Goal: Use online tool/utility: Utilize a website feature to perform a specific function

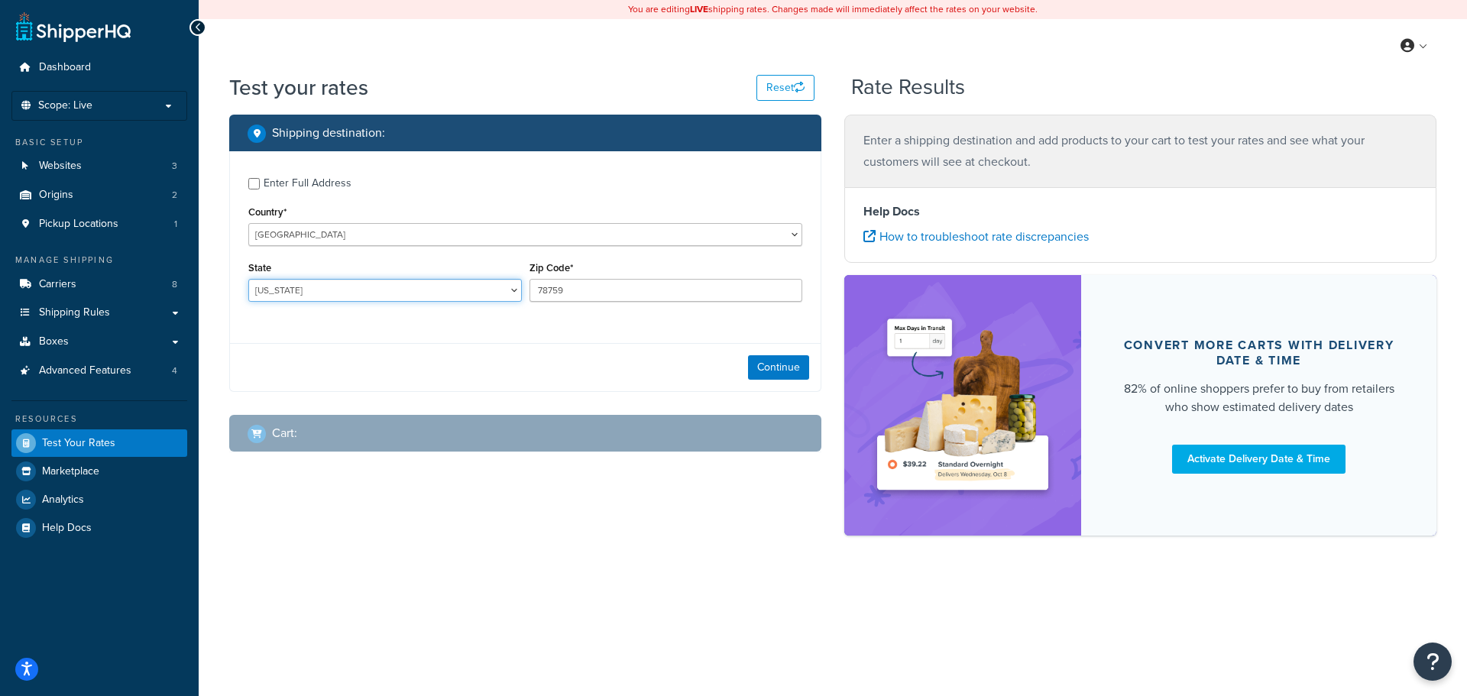
click at [297, 291] on select "[US_STATE] [US_STATE] [US_STATE] [US_STATE] [US_STATE] Armed Forces Americas Ar…" at bounding box center [385, 290] width 274 height 23
select select "IA"
paste input "50044"
type input "50044"
click at [773, 366] on button "Continue" at bounding box center [778, 367] width 61 height 24
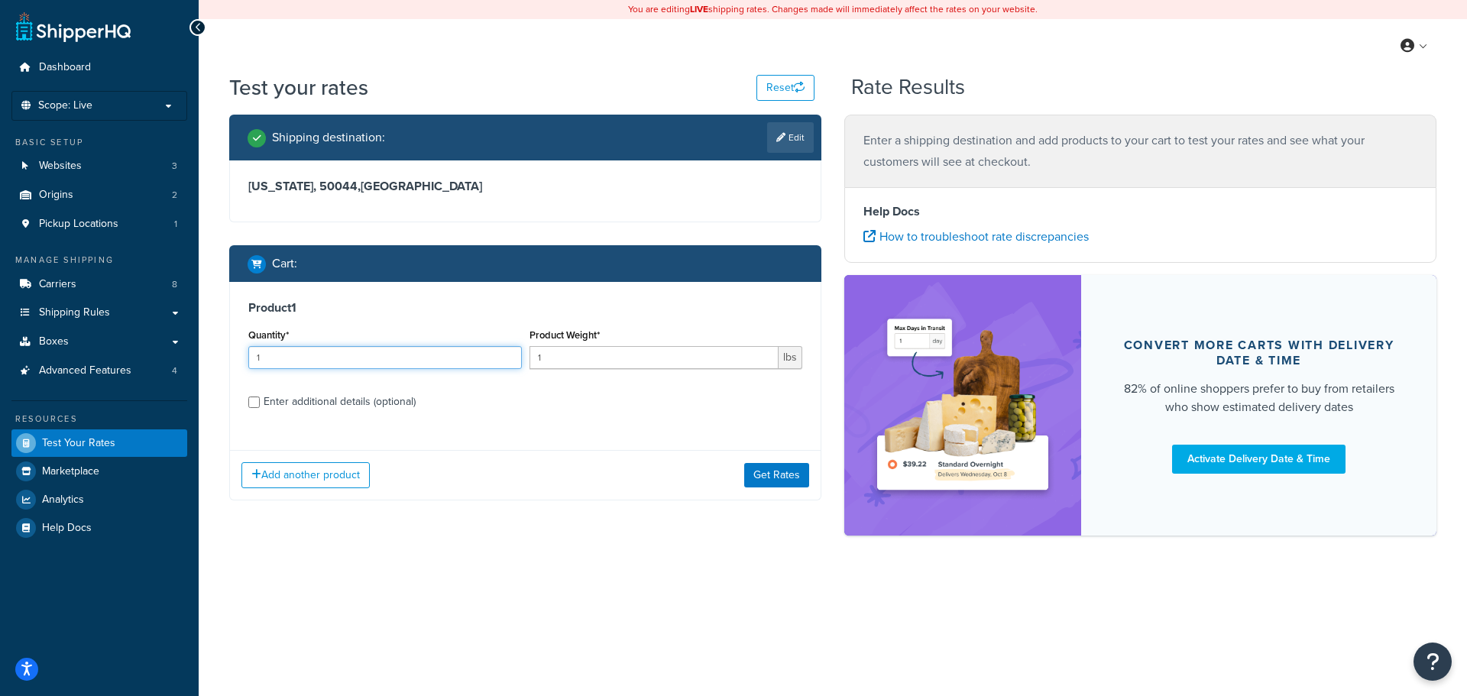
click at [342, 347] on input "1" at bounding box center [385, 357] width 274 height 23
click at [336, 351] on input "1" at bounding box center [385, 357] width 274 height 23
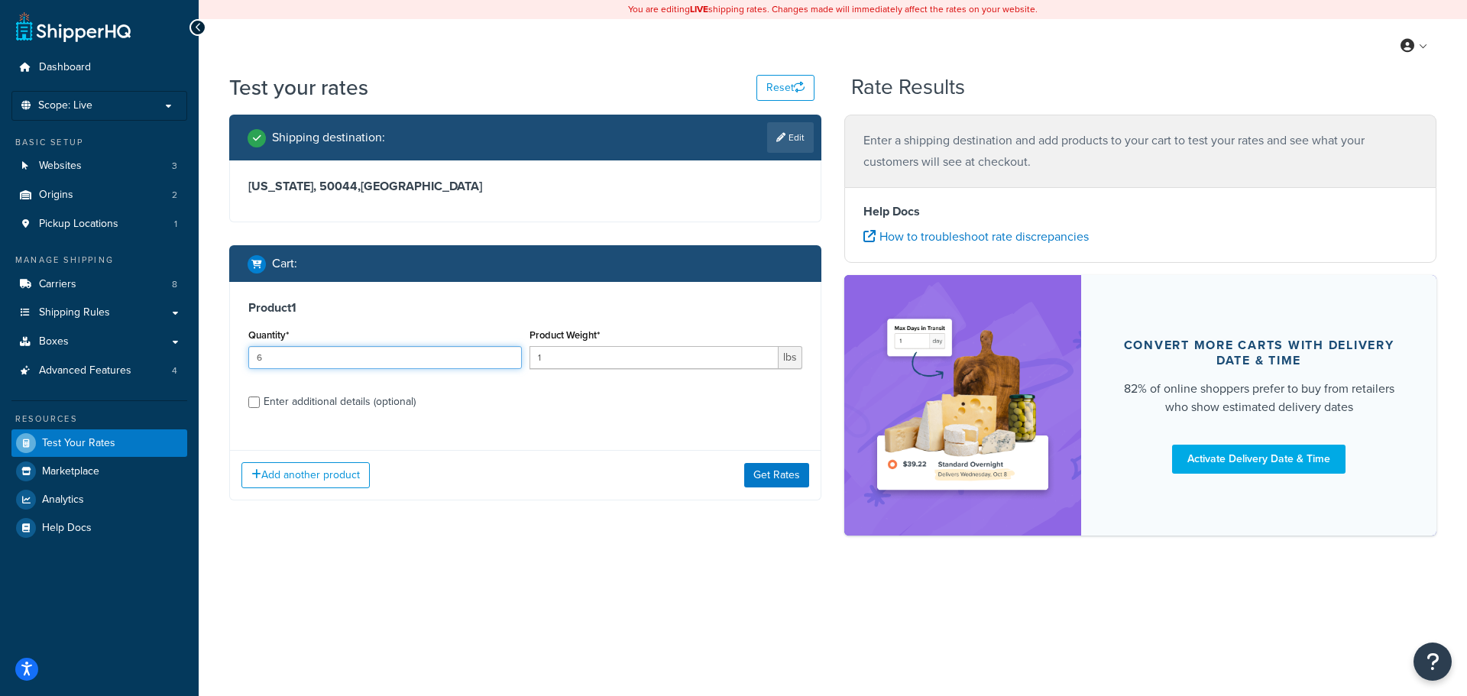
type input "6"
click at [297, 400] on div "Enter additional details (optional)" at bounding box center [340, 401] width 152 height 21
click at [260, 400] on input "Enter additional details (optional)" at bounding box center [253, 402] width 11 height 11
checkbox input "true"
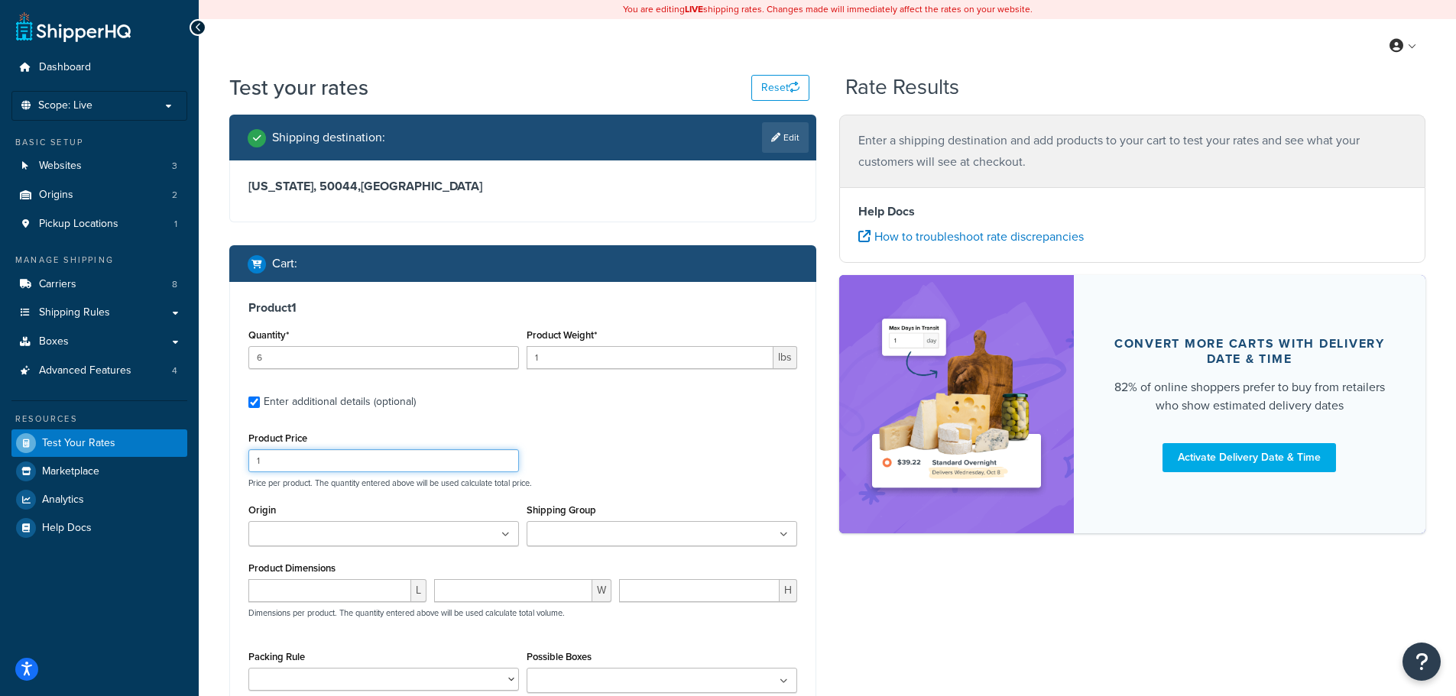
click at [304, 469] on input "1" at bounding box center [383, 460] width 271 height 23
click at [304, 467] on input "1" at bounding box center [383, 460] width 271 height 23
type input "28.60"
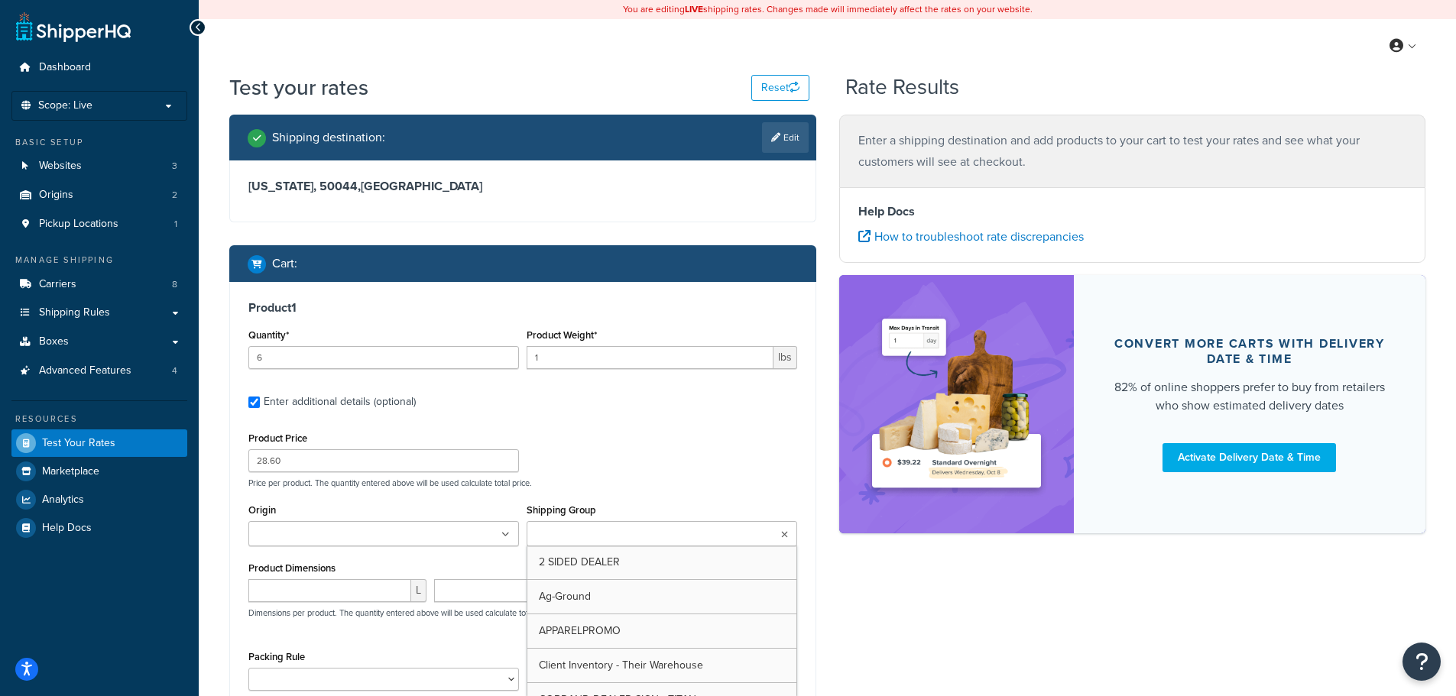
click at [671, 528] on ul at bounding box center [662, 533] width 271 height 25
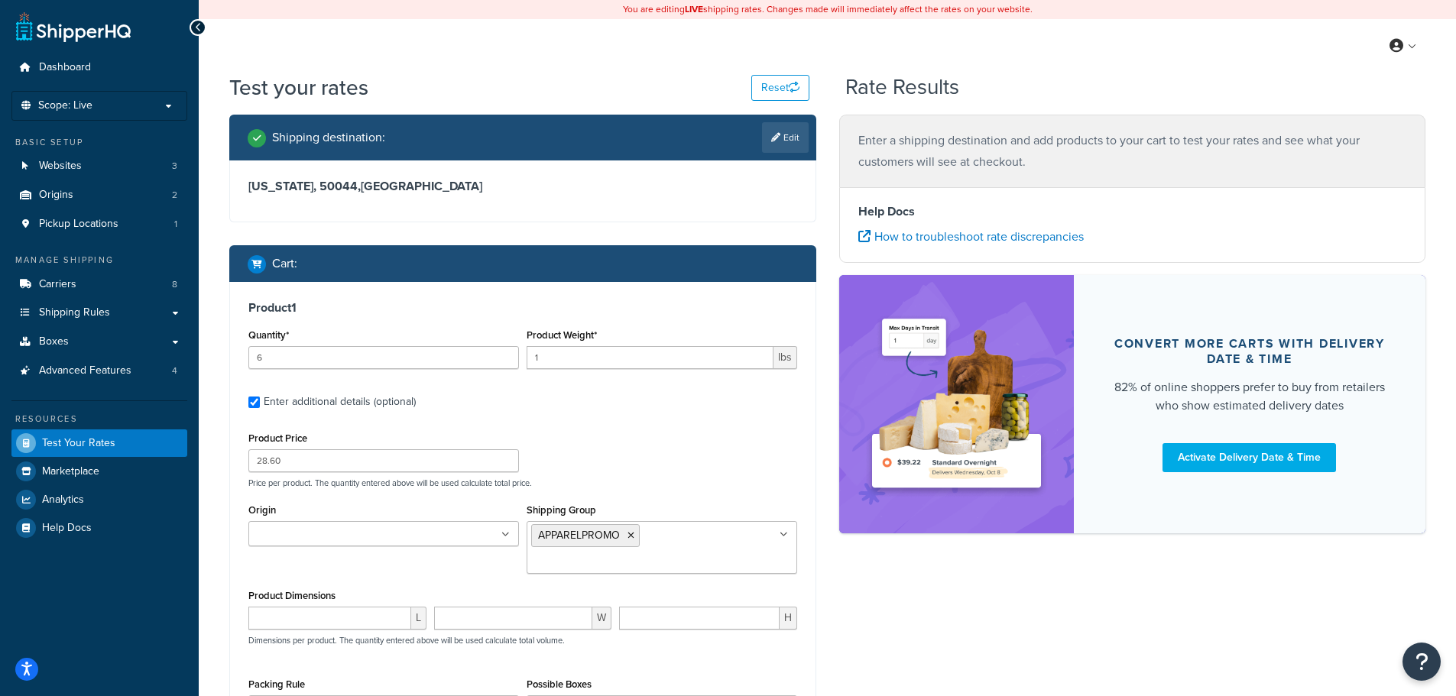
click at [878, 614] on div "Shipping destination : Edit [US_STATE], 50044 , [GEOGRAPHIC_DATA] Cart : Produc…" at bounding box center [827, 503] width 1219 height 777
click at [575, 361] on input "1" at bounding box center [650, 357] width 247 height 23
type input "8"
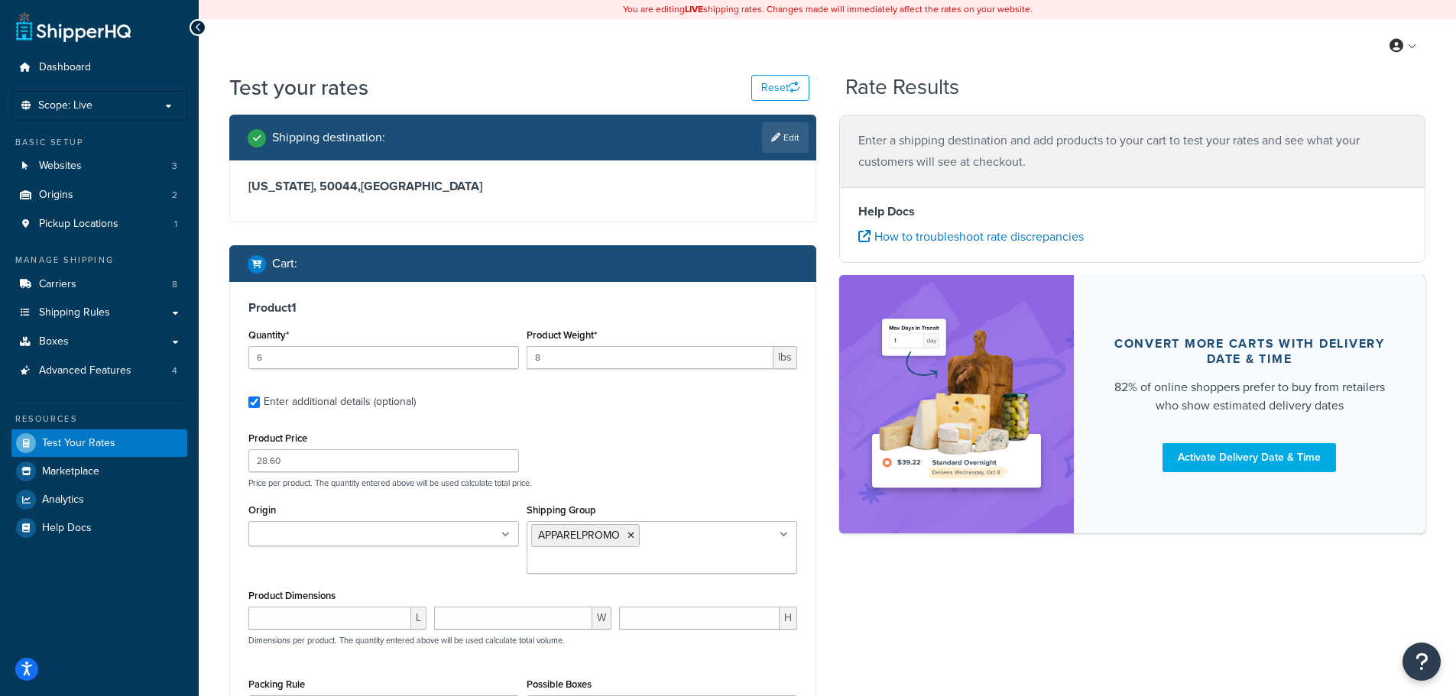
click at [648, 449] on div "Product Price 28.60 Price per product. The quantity entered above will be used …" at bounding box center [523, 458] width 556 height 60
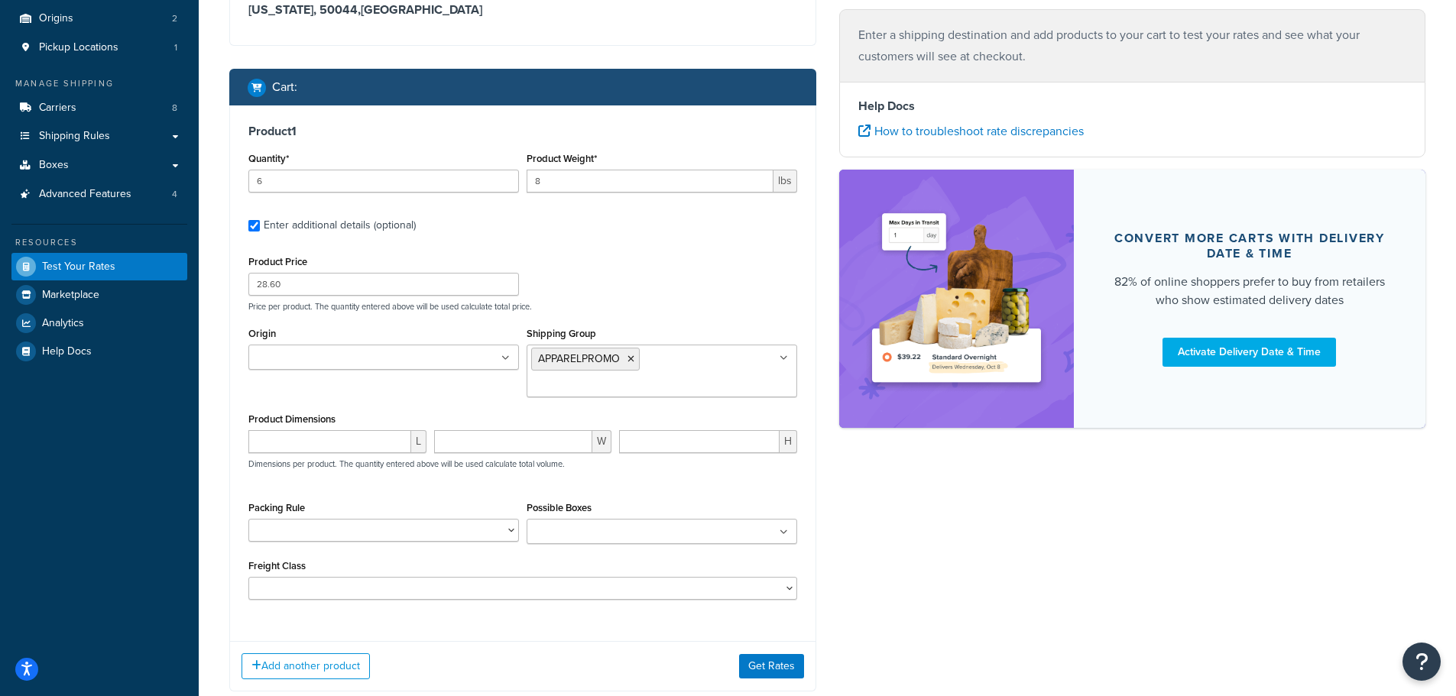
scroll to position [229, 0]
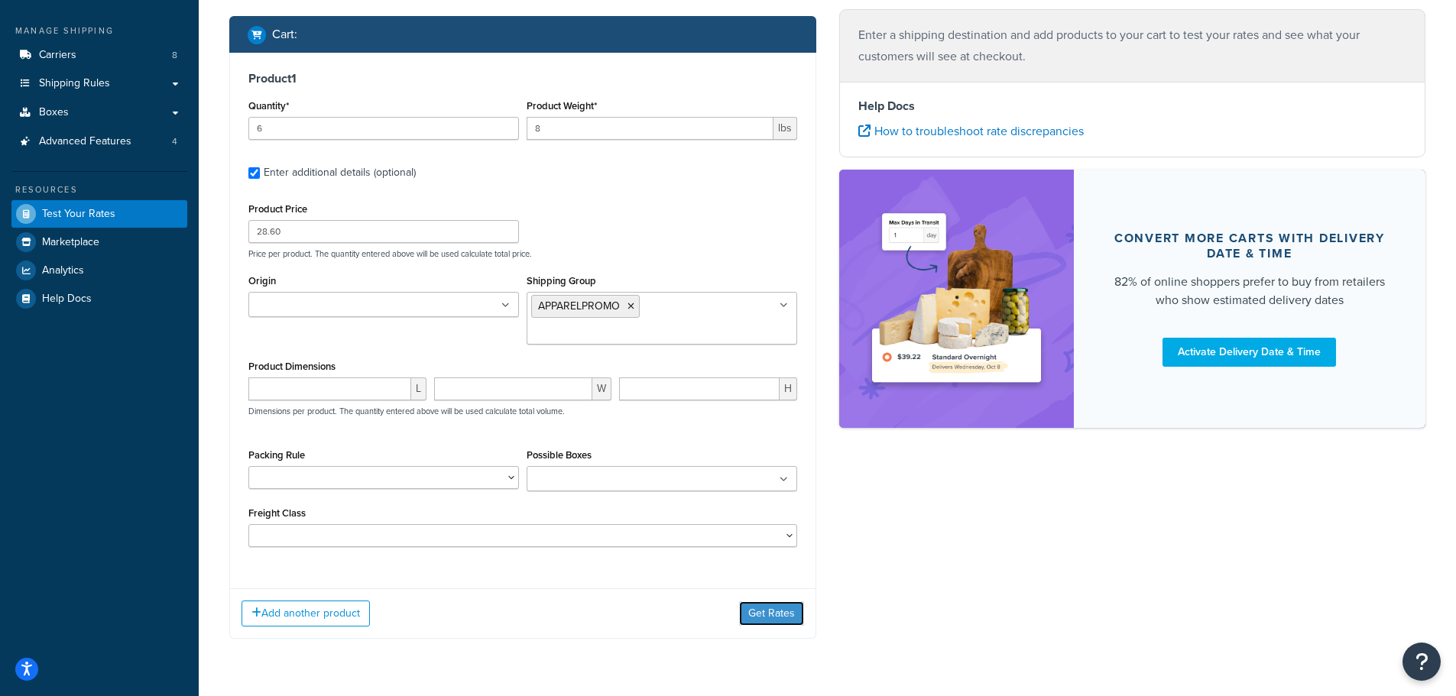
click at [770, 602] on button "Get Rates" at bounding box center [771, 614] width 65 height 24
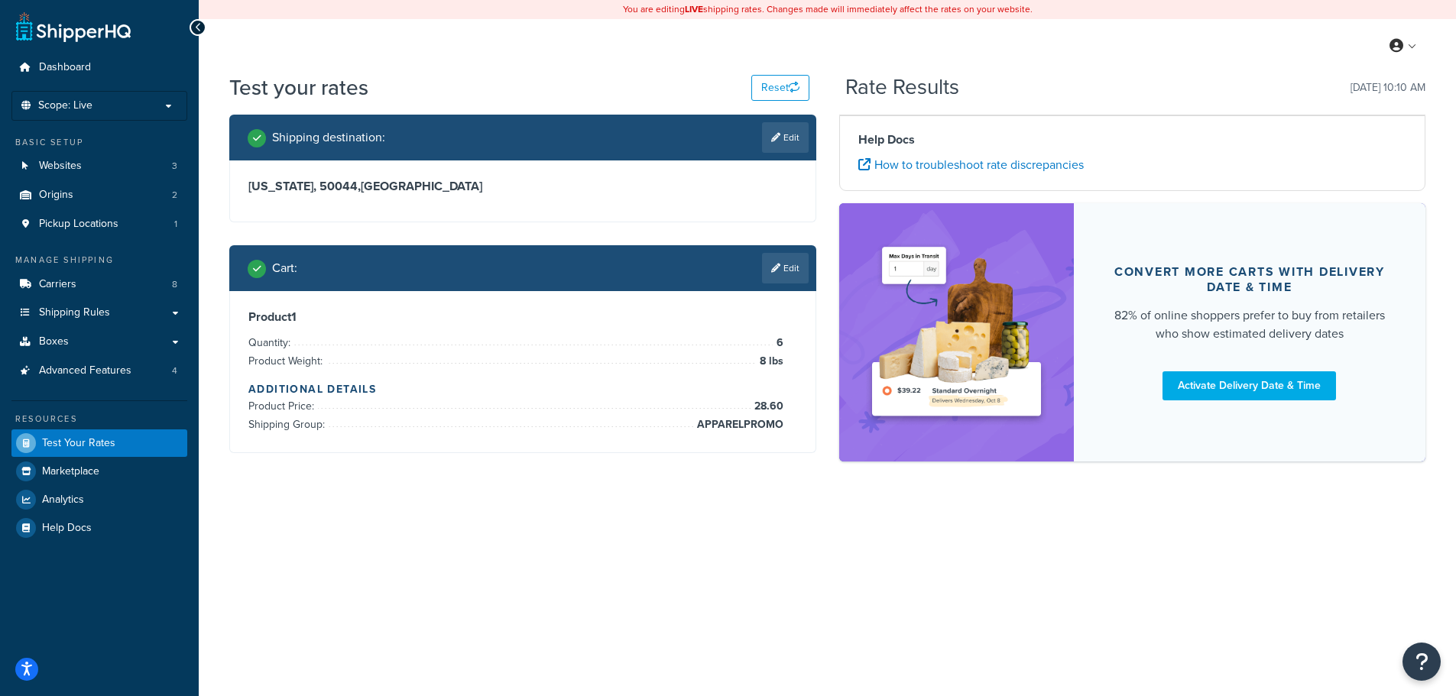
scroll to position [0, 0]
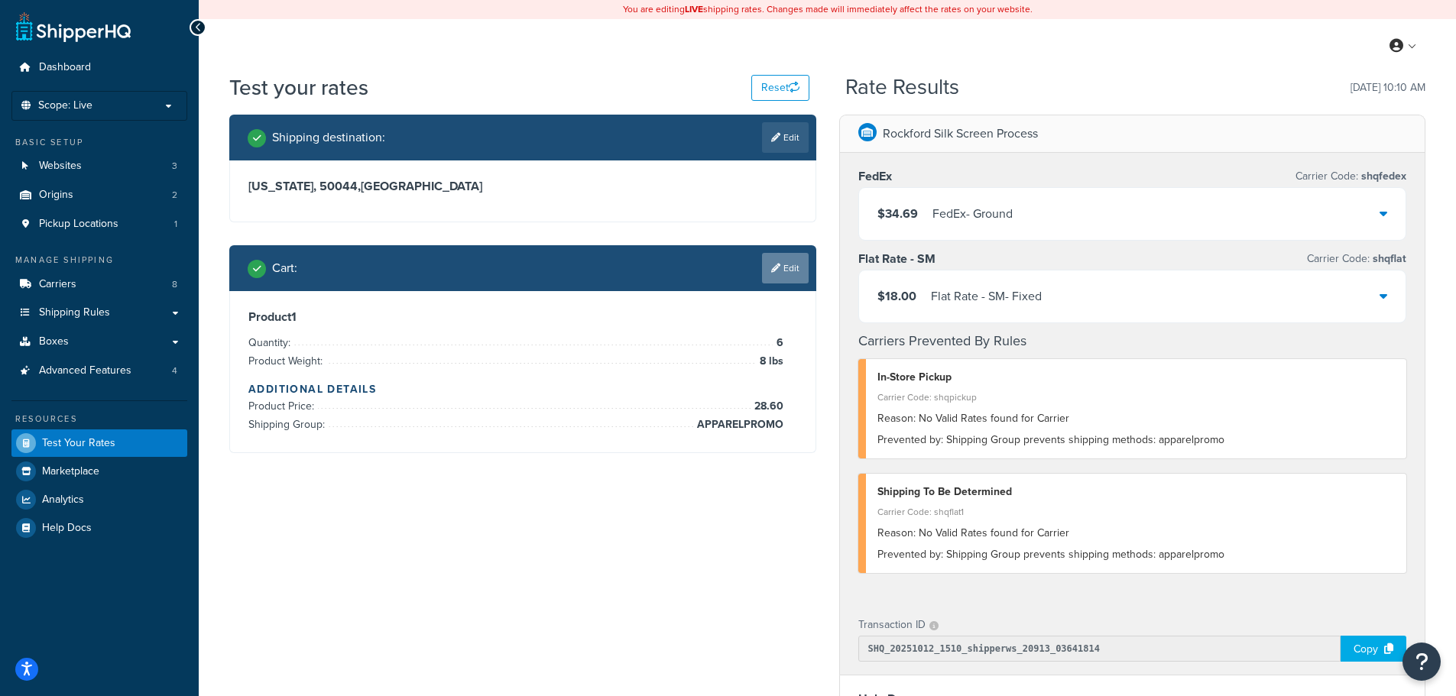
click at [788, 275] on link "Edit" at bounding box center [785, 268] width 47 height 31
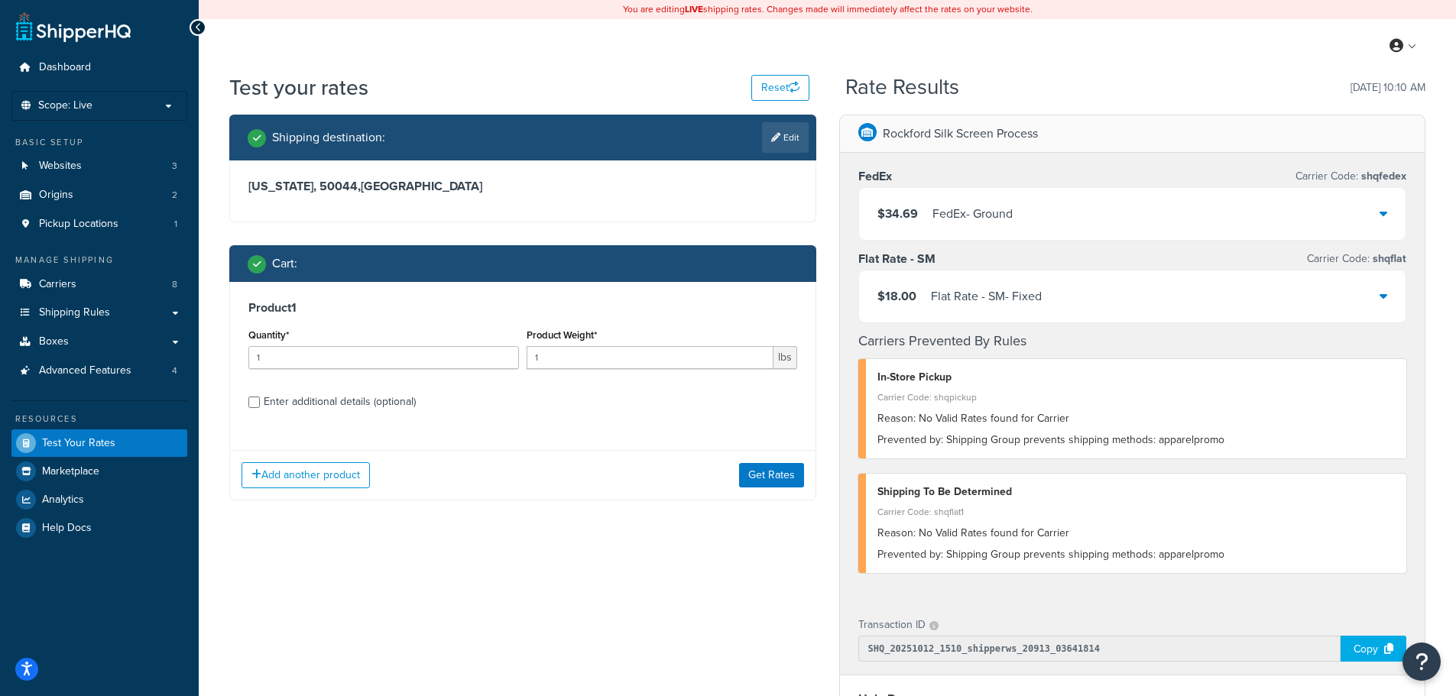
click at [327, 403] on div "Enter additional details (optional)" at bounding box center [340, 401] width 152 height 21
click at [260, 403] on input "Enter additional details (optional)" at bounding box center [253, 402] width 11 height 11
checkbox input "true"
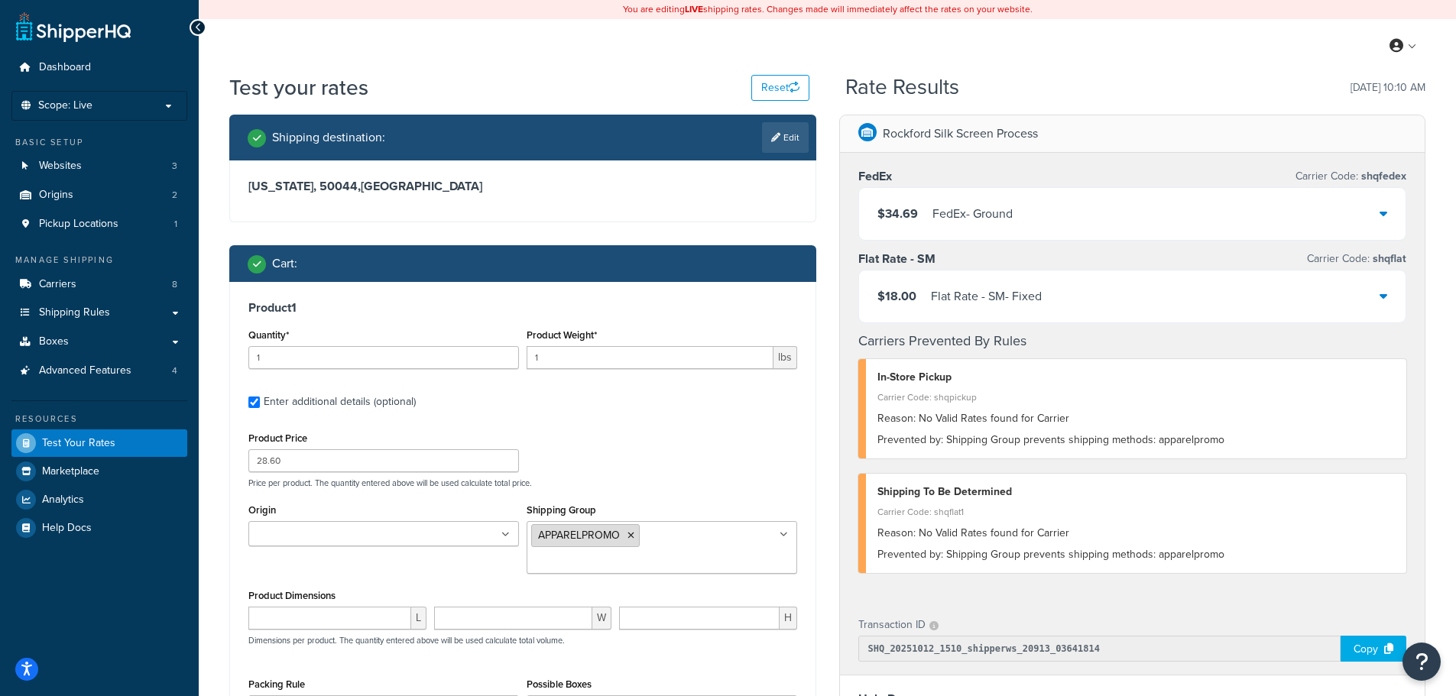
click at [627, 538] on icon at bounding box center [630, 535] width 7 height 9
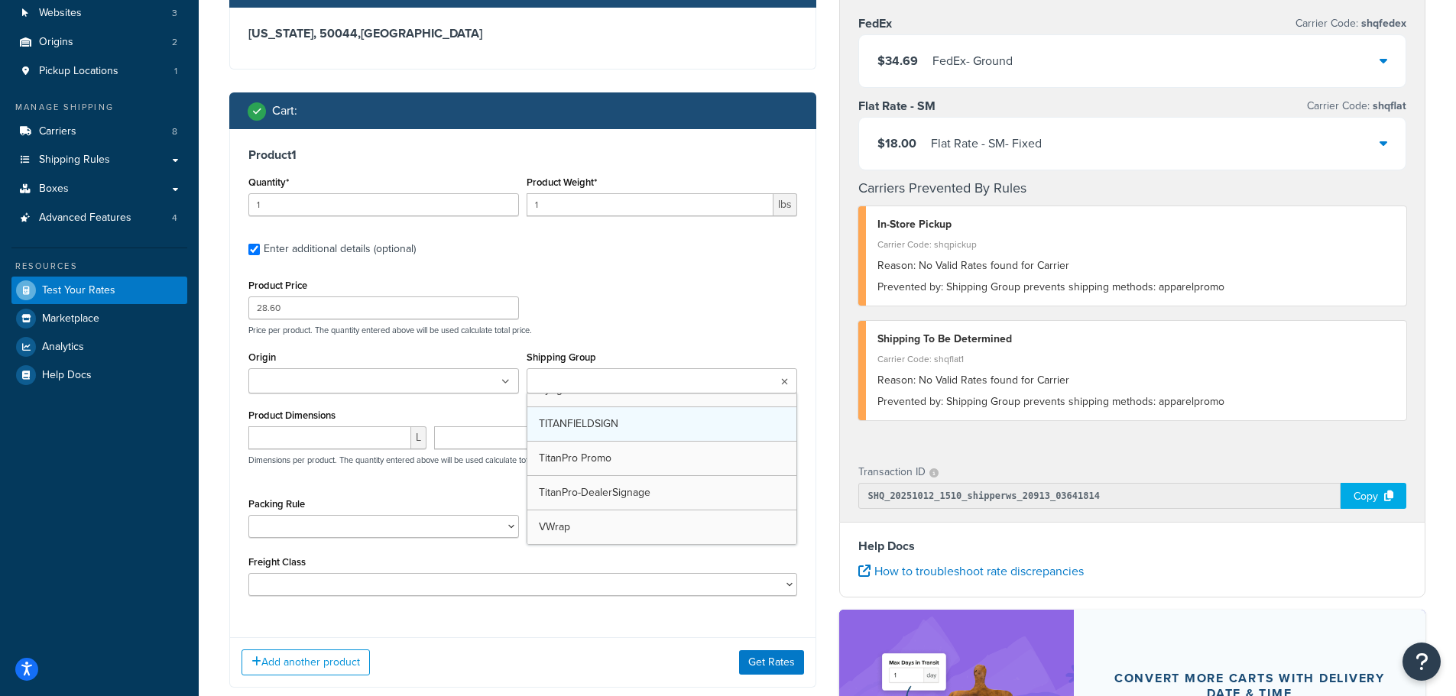
scroll to position [605, 0]
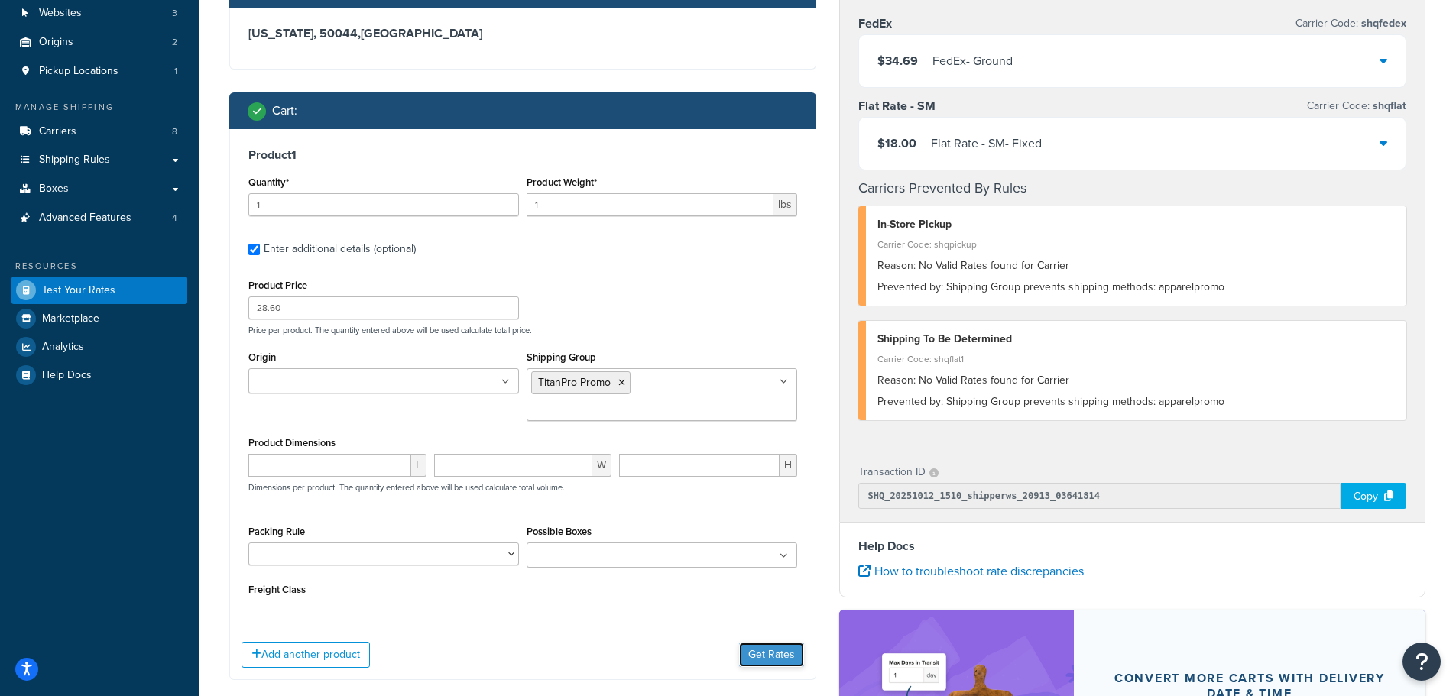
click at [760, 655] on button "Get Rates" at bounding box center [771, 655] width 65 height 24
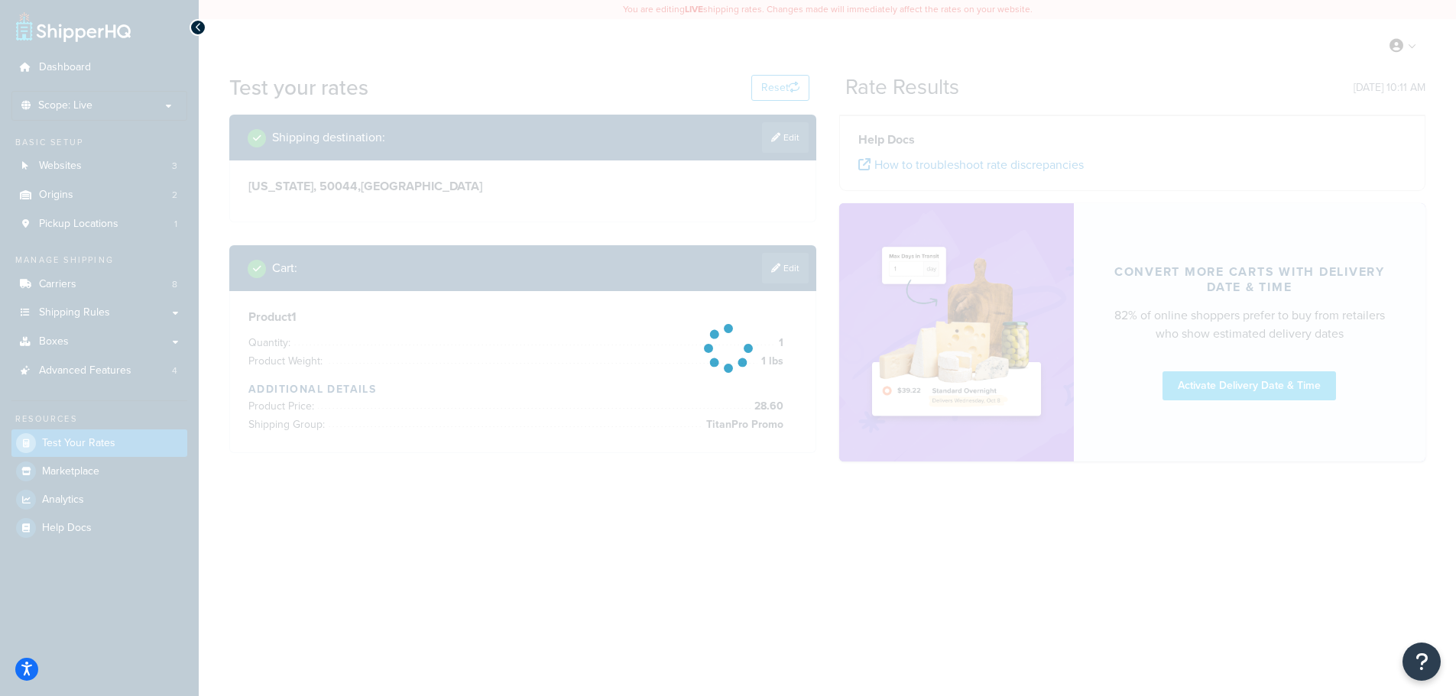
scroll to position [0, 0]
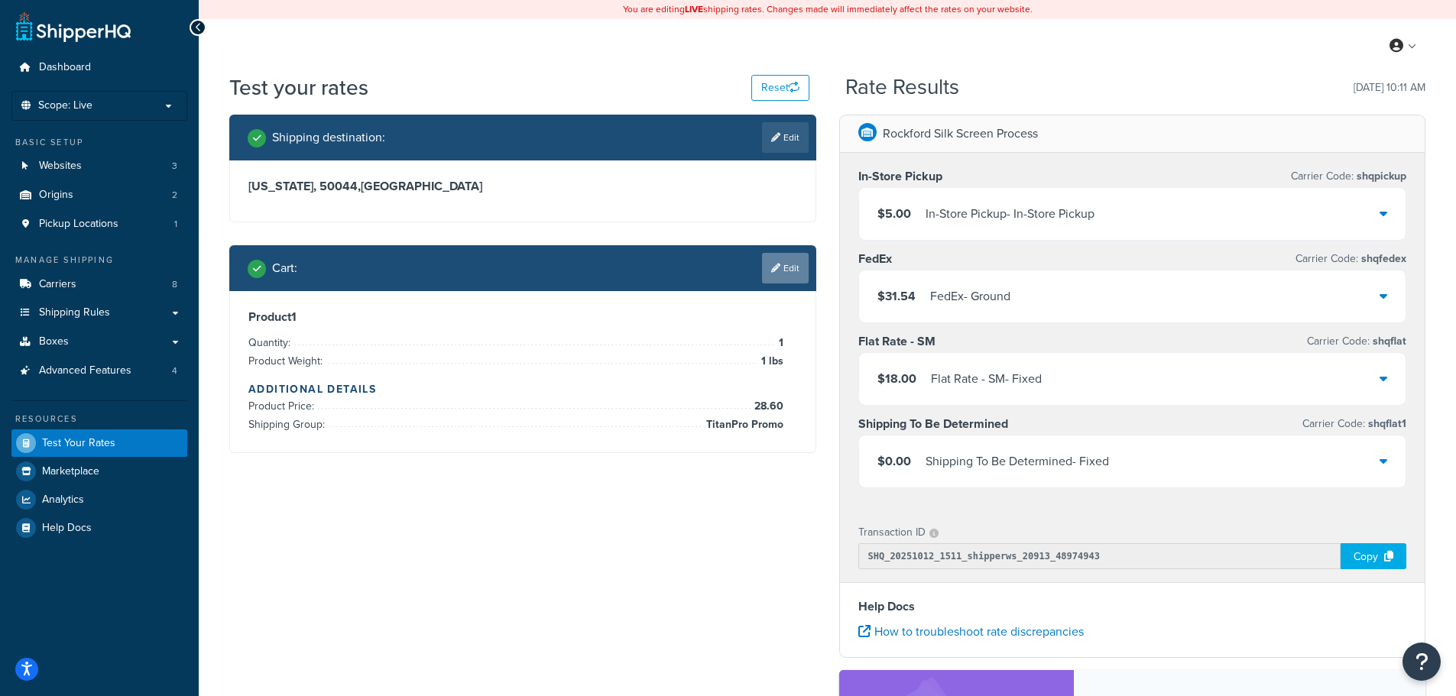
click at [774, 264] on icon at bounding box center [775, 268] width 9 height 9
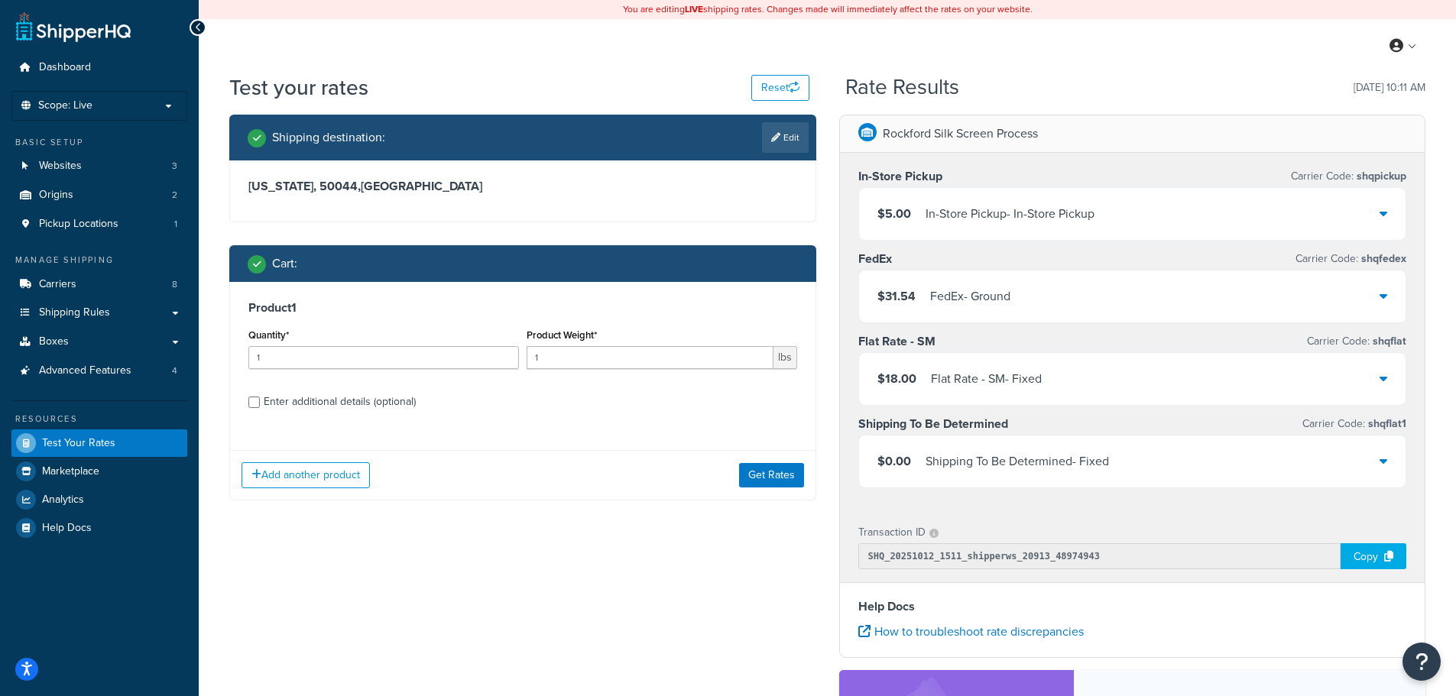
click at [595, 371] on div "Product Weight* 1 lbs" at bounding box center [662, 353] width 278 height 56
click at [590, 364] on input "1" at bounding box center [650, 357] width 247 height 23
type input "8"
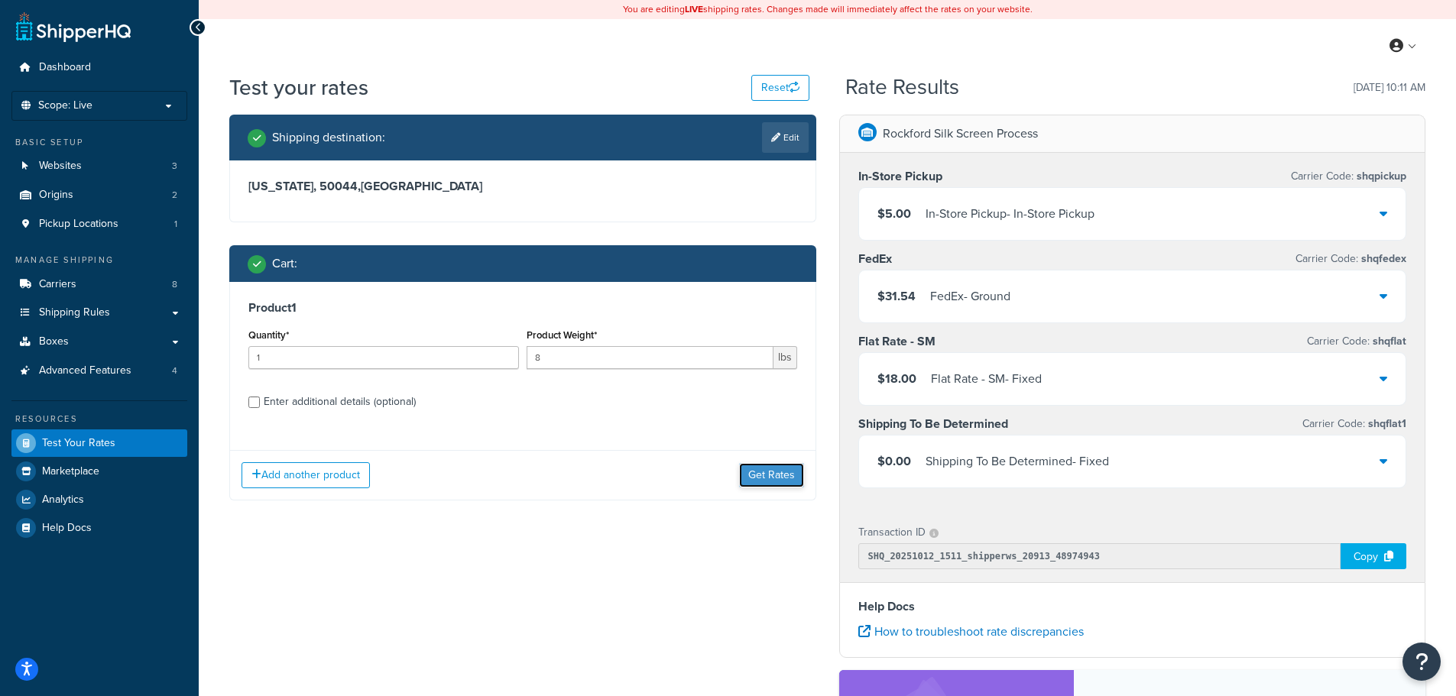
click at [788, 474] on button "Get Rates" at bounding box center [771, 475] width 65 height 24
